Goal: Navigation & Orientation: Find specific page/section

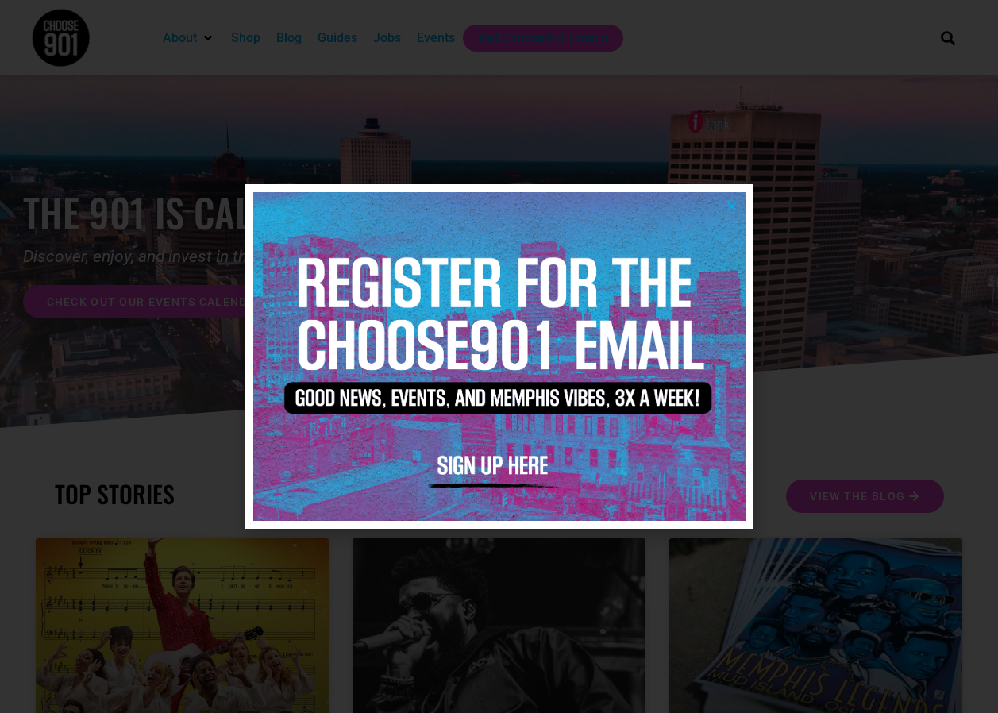
click at [473, 463] on img at bounding box center [499, 356] width 492 height 328
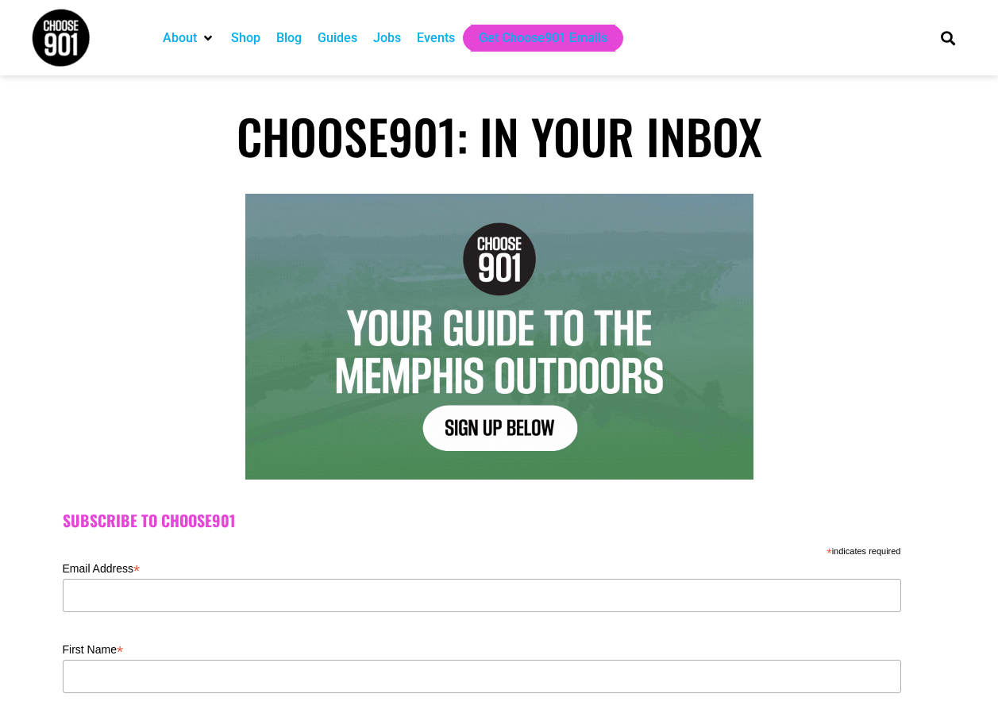
click at [434, 34] on div "Events" at bounding box center [436, 38] width 38 height 19
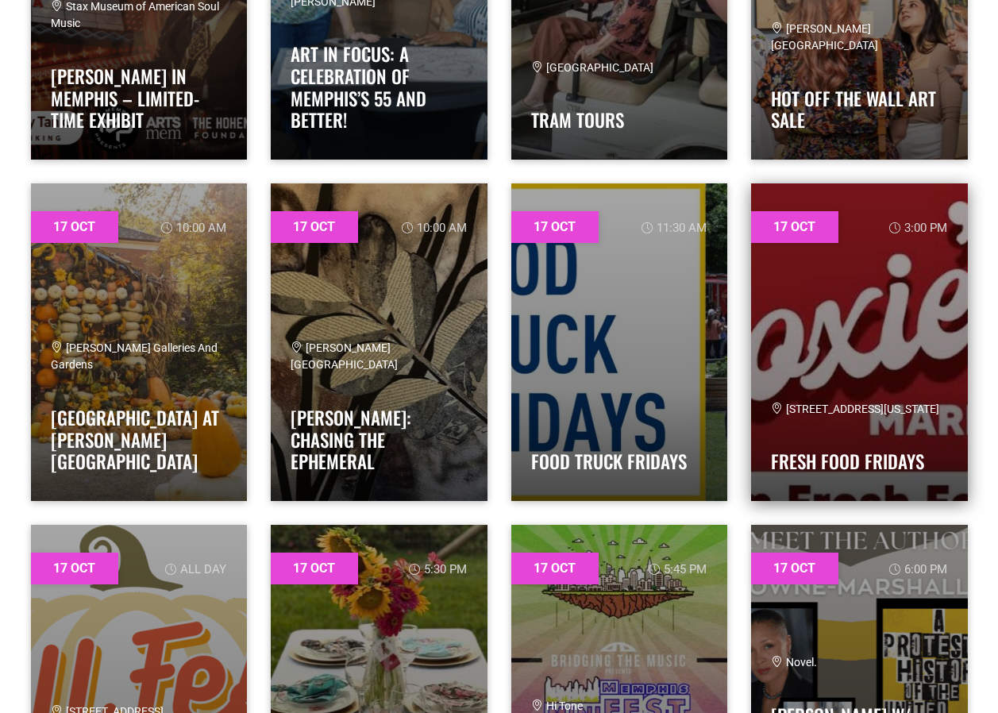
scroll to position [7544, 0]
